Goal: Task Accomplishment & Management: Complete application form

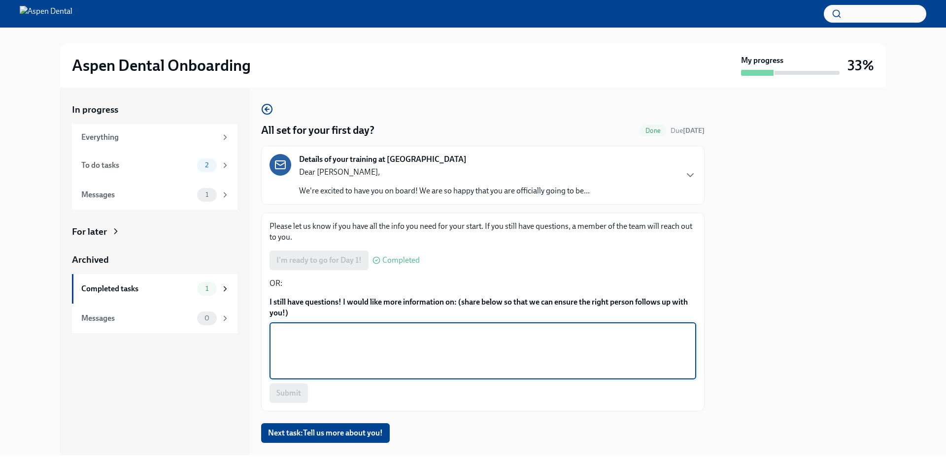
click at [313, 358] on textarea "I still have questions! I would like more information on: (share below so that …" at bounding box center [482, 351] width 415 height 47
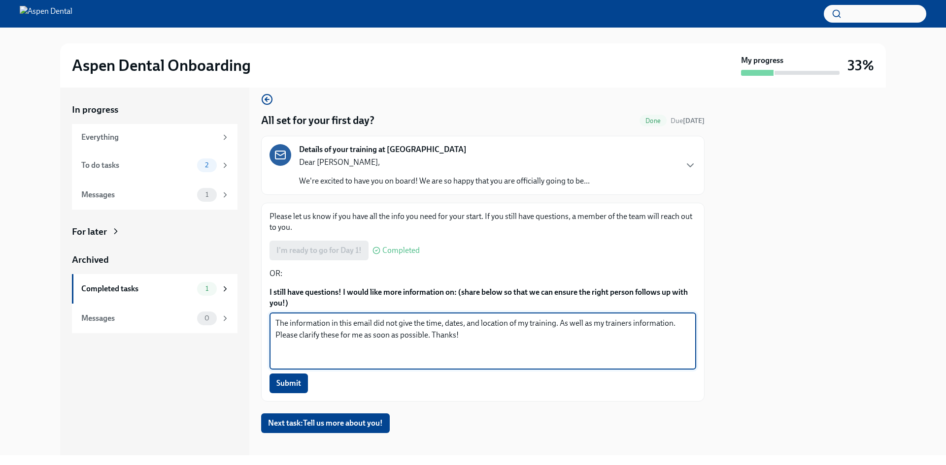
scroll to position [19, 0]
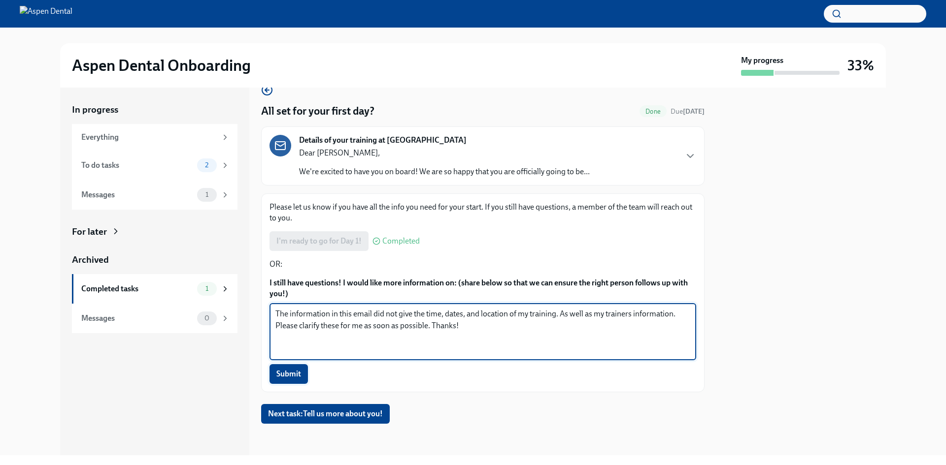
type textarea "The information in this email did not give the time, dates, and location of my …"
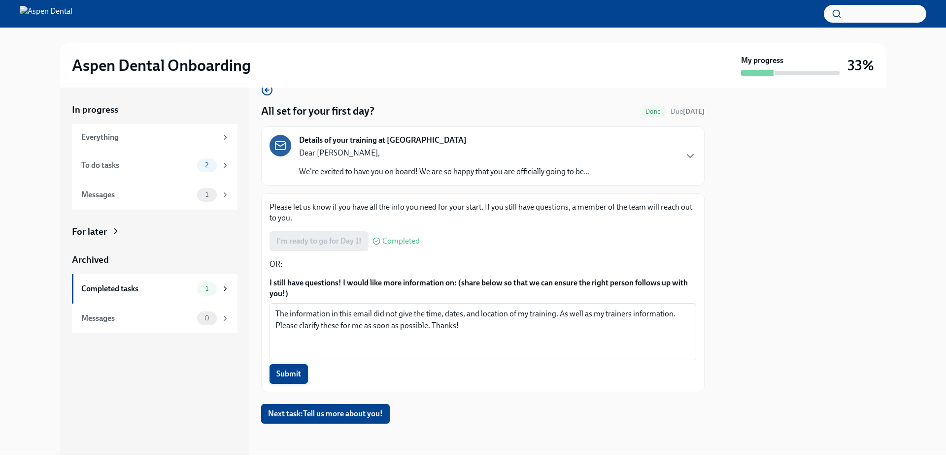
click at [289, 371] on span "Submit" at bounding box center [288, 374] width 25 height 10
click at [341, 414] on span "Next task : Tell us more about you!" at bounding box center [325, 414] width 115 height 10
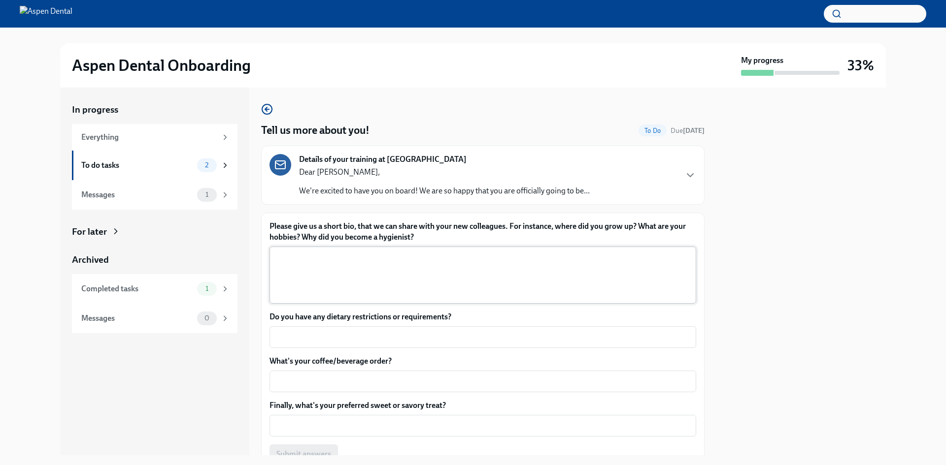
click at [335, 275] on textarea "Please give us a short bio, that we can share with your new colleagues. For ins…" at bounding box center [482, 275] width 415 height 47
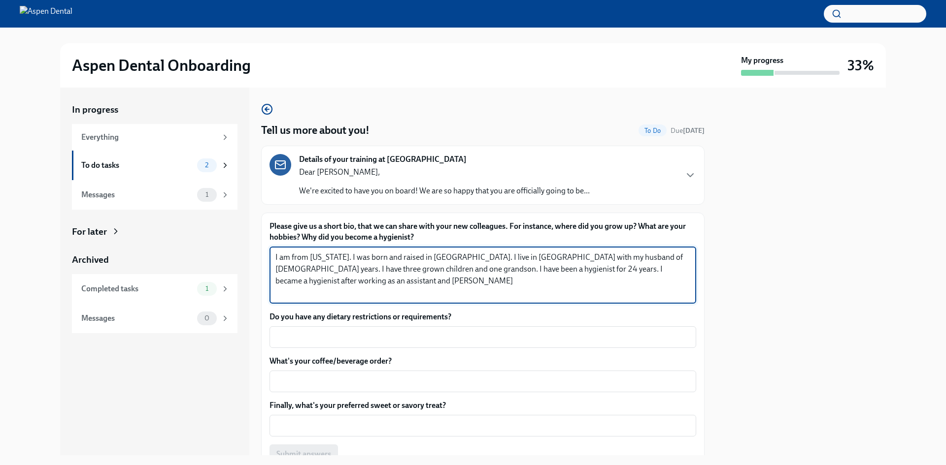
type textarea "I am from [US_STATE]. I was born and raised in [GEOGRAPHIC_DATA]. I live in [GE…"
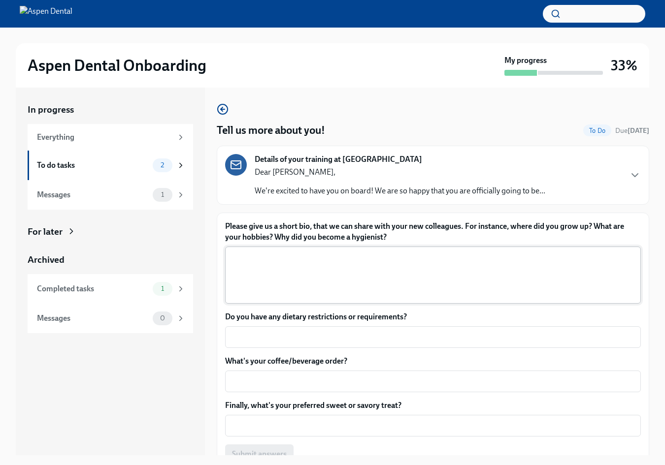
click at [379, 265] on textarea "Please give us a short bio, that we can share with your new colleagues. For ins…" at bounding box center [433, 275] width 404 height 47
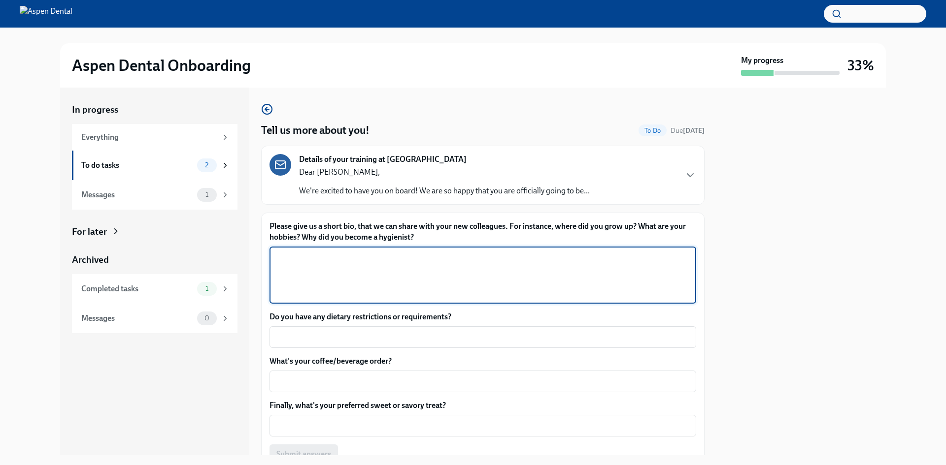
click at [355, 267] on textarea "Please give us a short bio, that we can share with your new colleagues. For ins…" at bounding box center [482, 275] width 415 height 47
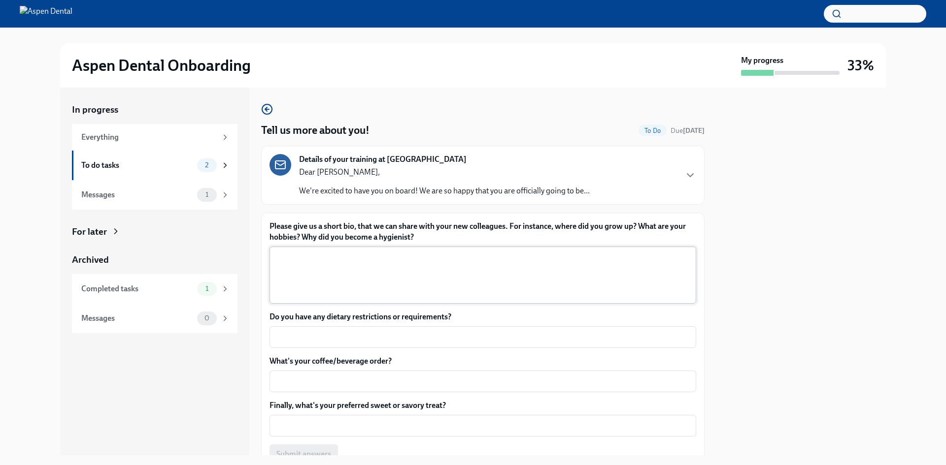
drag, startPoint x: 570, startPoint y: 249, endPoint x: 571, endPoint y: 258, distance: 9.4
click at [571, 249] on div "x ​" at bounding box center [482, 275] width 427 height 57
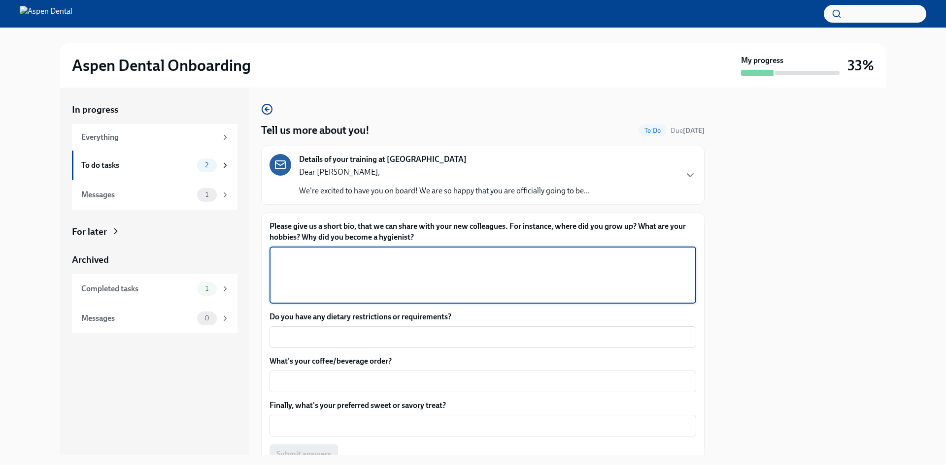
click at [475, 268] on textarea "Please give us a short bio, that we can share with your new colleagues. For ins…" at bounding box center [482, 275] width 415 height 47
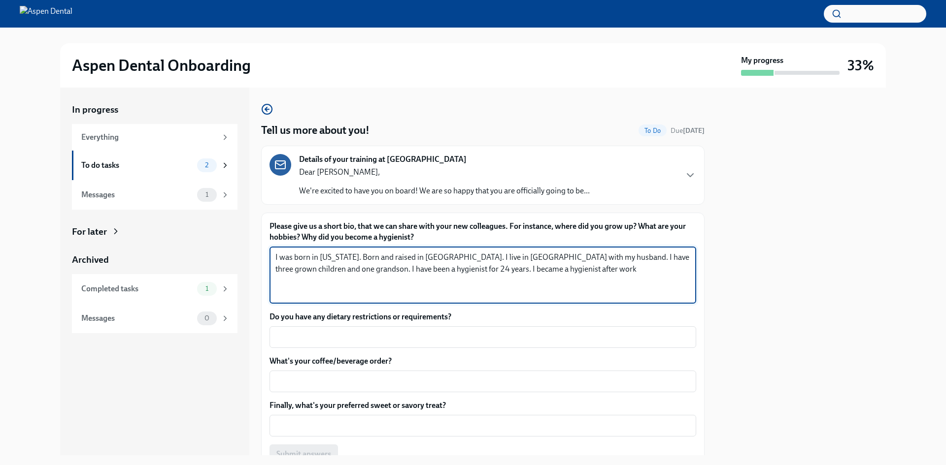
type textarea "I was born in [US_STATE]. Born and raised in [GEOGRAPHIC_DATA]. I live in [GEOG…"
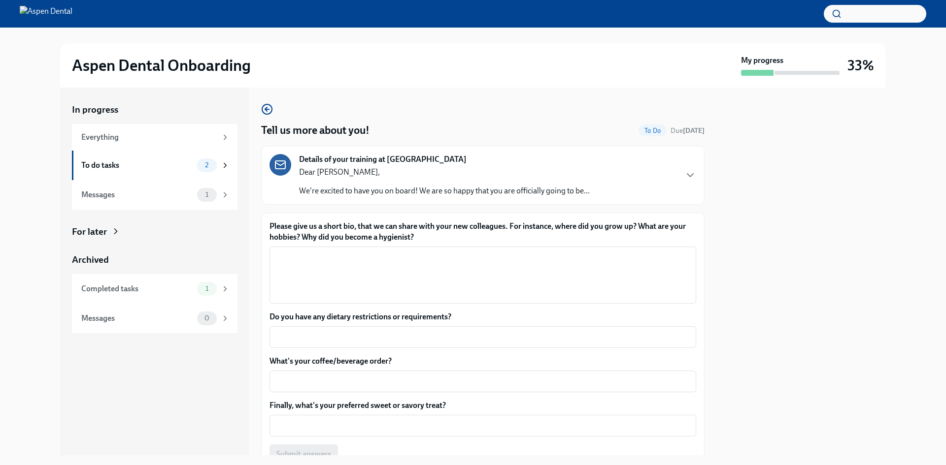
scroll to position [49, 0]
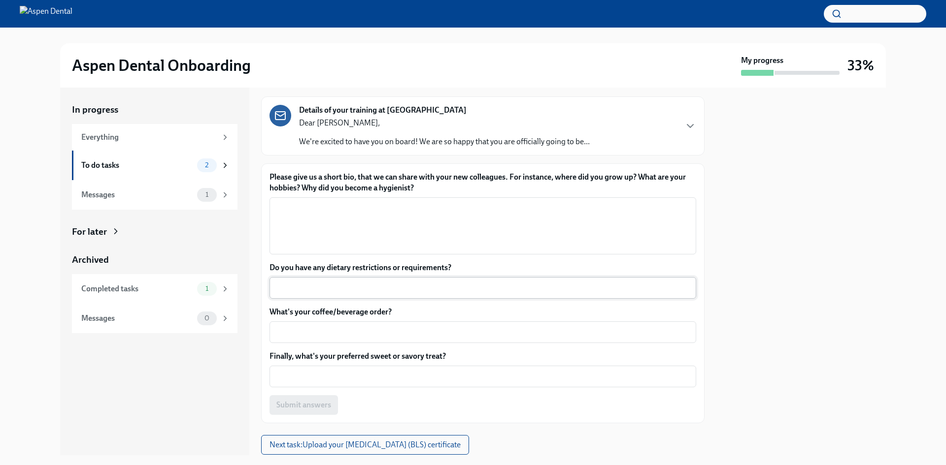
click at [349, 291] on textarea "Do you have any dietary restrictions or requirements?" at bounding box center [482, 288] width 415 height 12
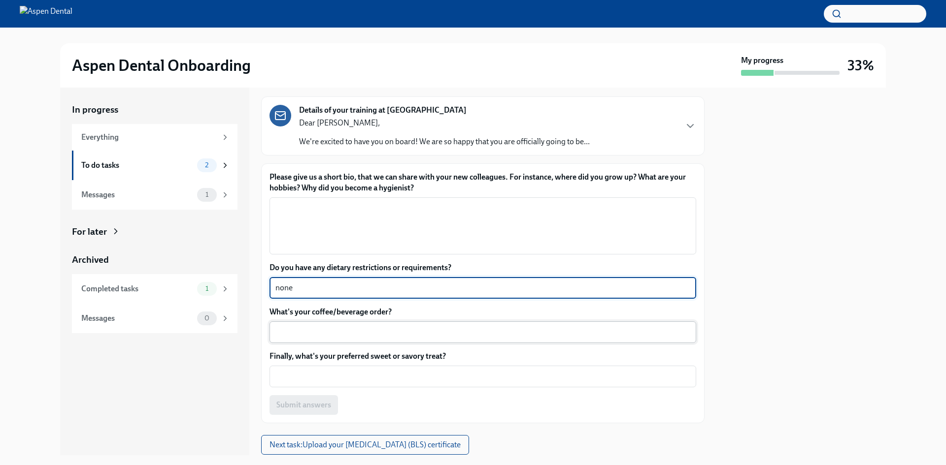
type textarea "none"
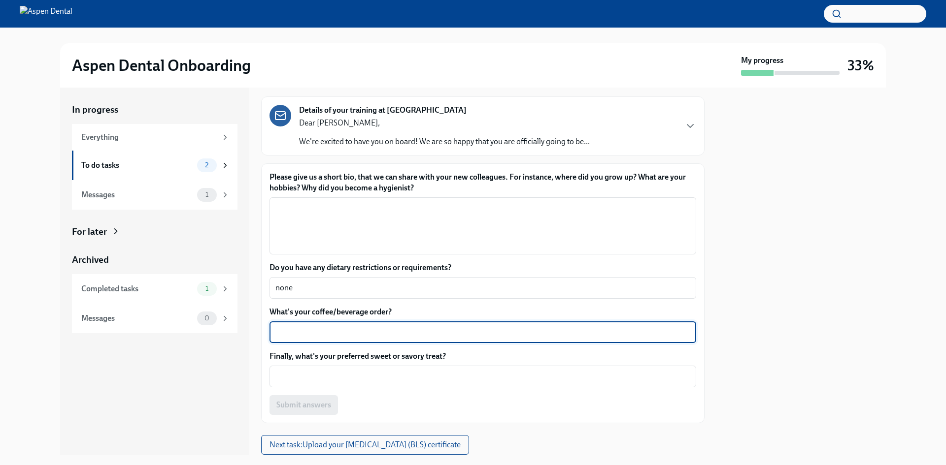
click at [348, 328] on textarea "What's your coffee/beverage order?" at bounding box center [482, 333] width 415 height 12
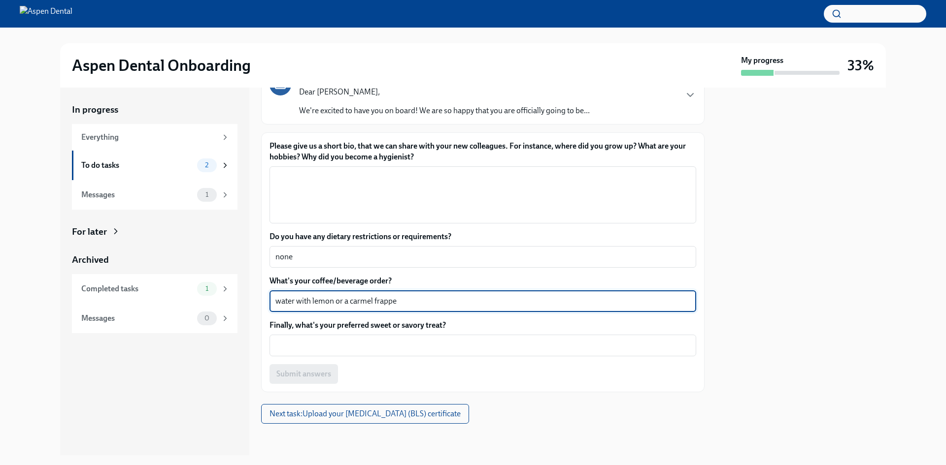
click at [357, 303] on textarea "water with lemon or a carmel frappe" at bounding box center [482, 302] width 415 height 12
type textarea "water with lemon or a caramel frappe"
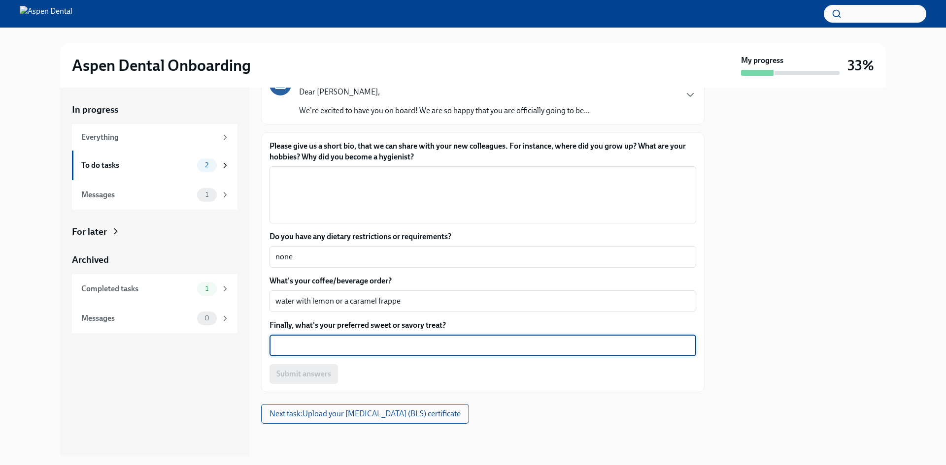
click at [385, 344] on textarea "Finally, what's your preferred sweet or savory treat?" at bounding box center [482, 346] width 415 height 12
type textarea "chocolate"
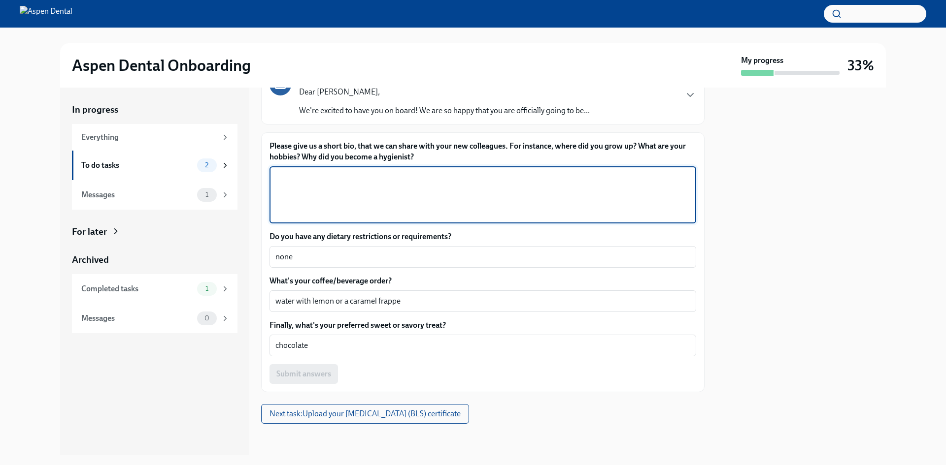
click at [357, 187] on textarea "Please give us a short bio, that we can share with your new colleagues. For ins…" at bounding box center [482, 194] width 415 height 47
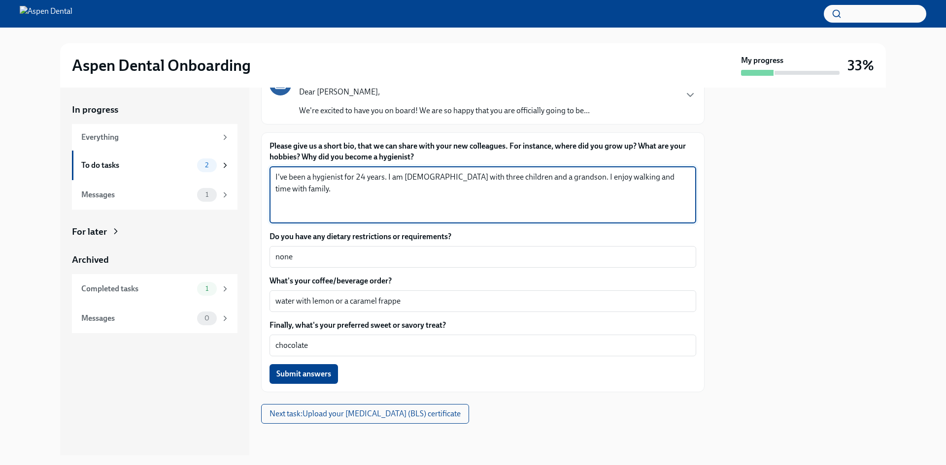
type textarea "I've been a hygienist for 24 years. I am [DEMOGRAPHIC_DATA] with three children…"
click at [309, 379] on span "Submit answers" at bounding box center [303, 374] width 55 height 10
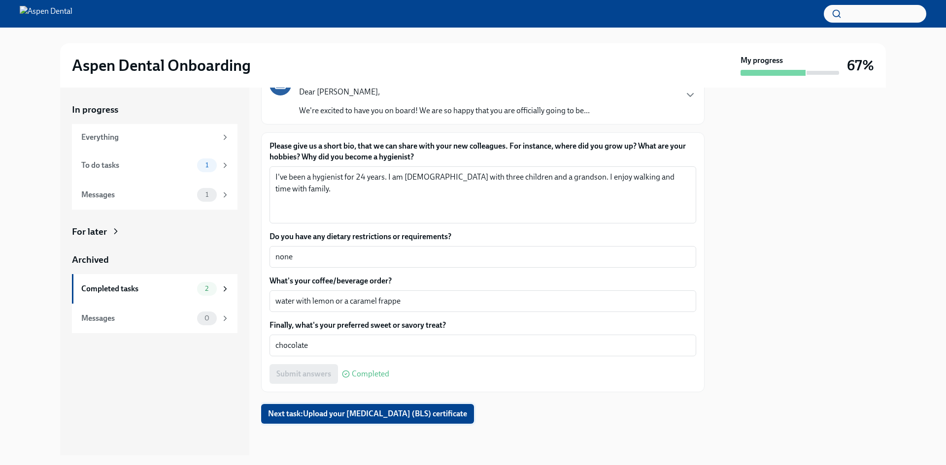
click at [374, 415] on span "Next task : Upload your [MEDICAL_DATA] (BLS) certificate" at bounding box center [367, 414] width 199 height 10
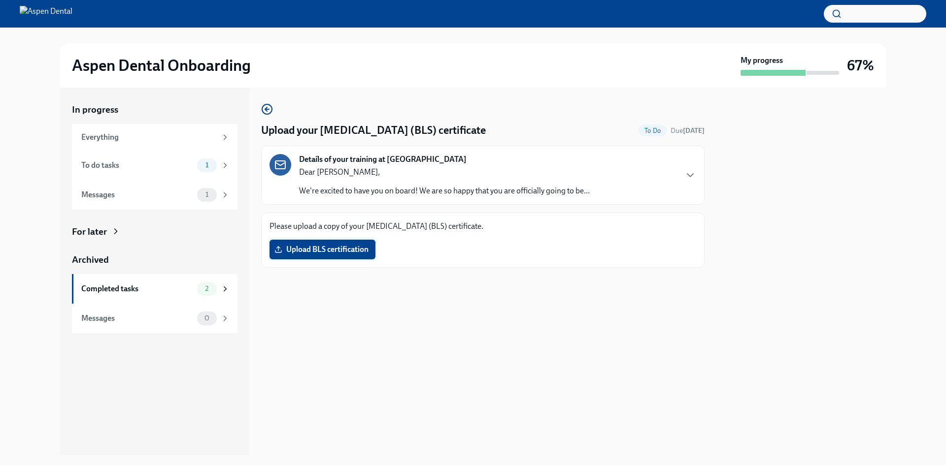
click at [334, 251] on span "Upload BLS certification" at bounding box center [322, 250] width 92 height 10
click at [0, 0] on input "Upload BLS certification" at bounding box center [0, 0] width 0 height 0
click at [339, 243] on label "Upload BLS certification" at bounding box center [322, 250] width 106 height 20
click at [0, 0] on input "Upload BLS certification" at bounding box center [0, 0] width 0 height 0
click at [99, 112] on div "In progress" at bounding box center [155, 109] width 166 height 13
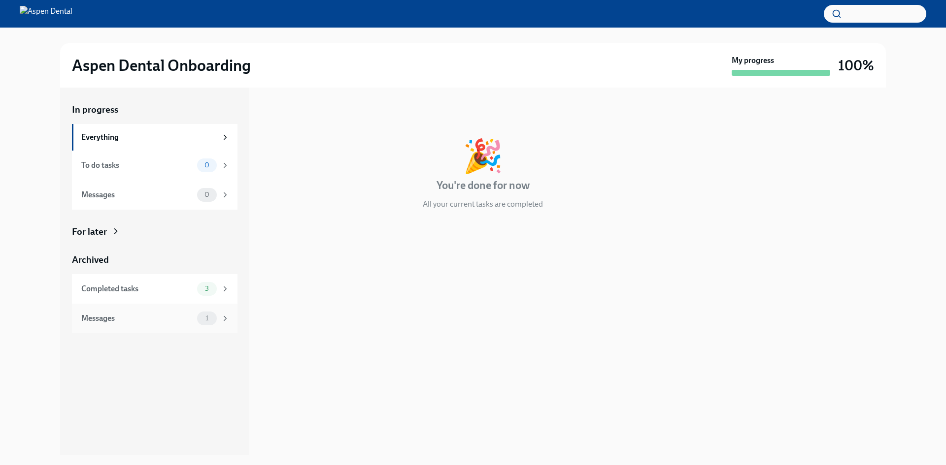
click at [225, 320] on icon at bounding box center [225, 318] width 2 height 4
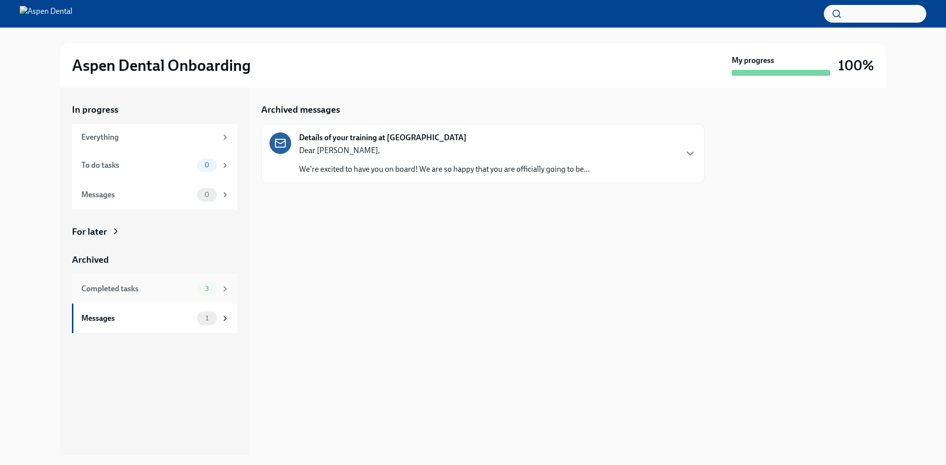
click at [226, 291] on icon at bounding box center [225, 289] width 9 height 9
